Goal: Information Seeking & Learning: Understand process/instructions

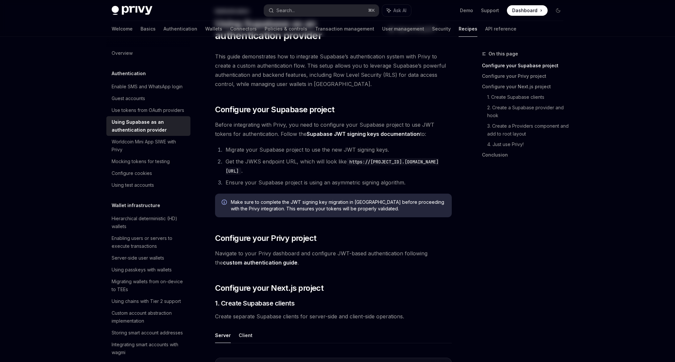
scroll to position [52, 0]
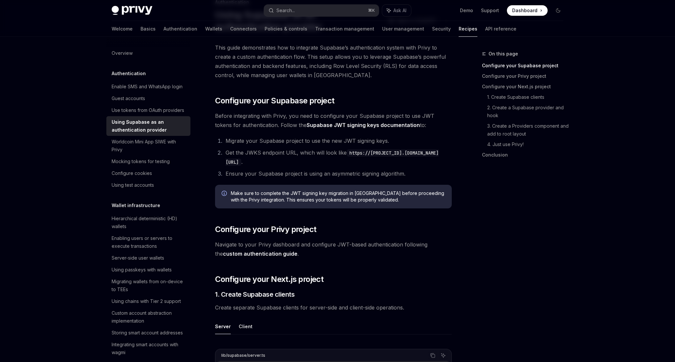
click at [506, 197] on div "On this page Configure your Supabase project Configure your Privy project Confi…" at bounding box center [519, 206] width 100 height 312
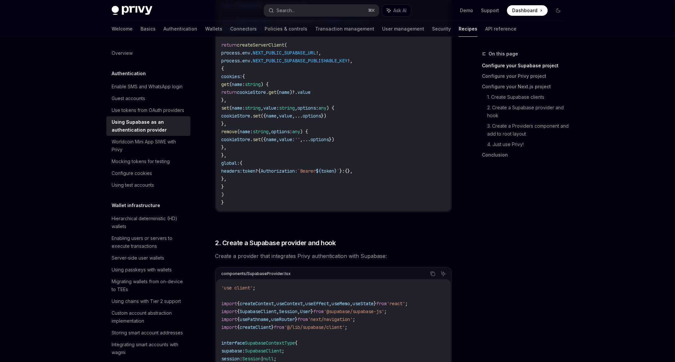
scroll to position [505, 0]
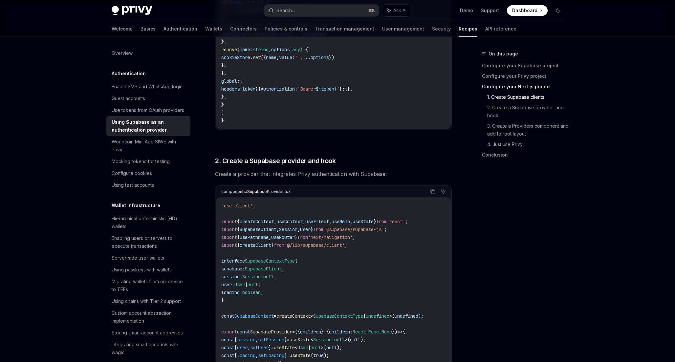
click at [475, 252] on div "On this page Configure your Supabase project Configure your Privy project Confi…" at bounding box center [519, 206] width 100 height 312
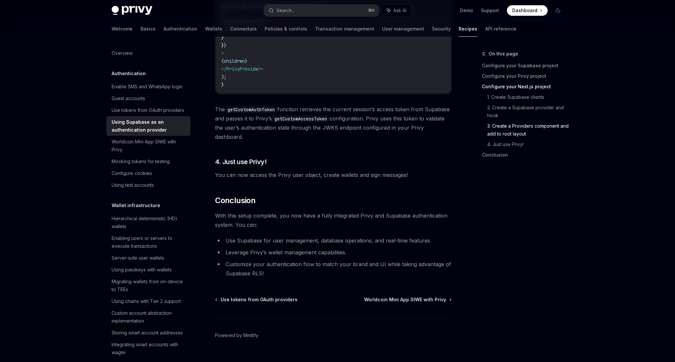
scroll to position [1614, 0]
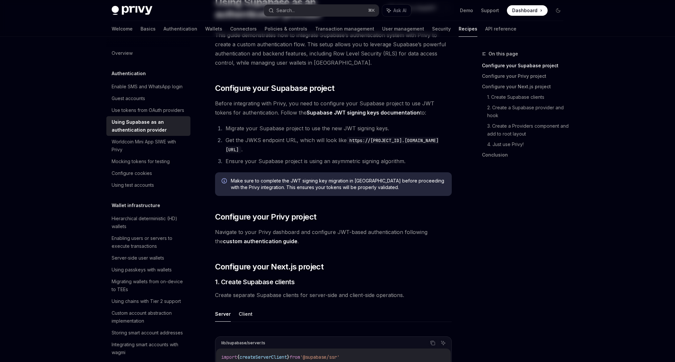
scroll to position [0, 0]
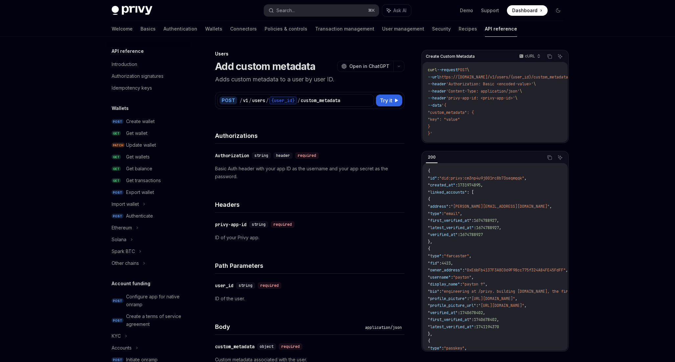
scroll to position [316, 0]
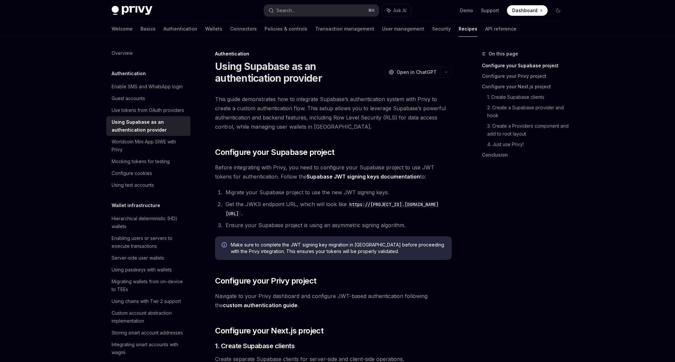
drag, startPoint x: 360, startPoint y: 158, endPoint x: 369, endPoint y: 159, distance: 9.5
